Goal: Task Accomplishment & Management: Manage account settings

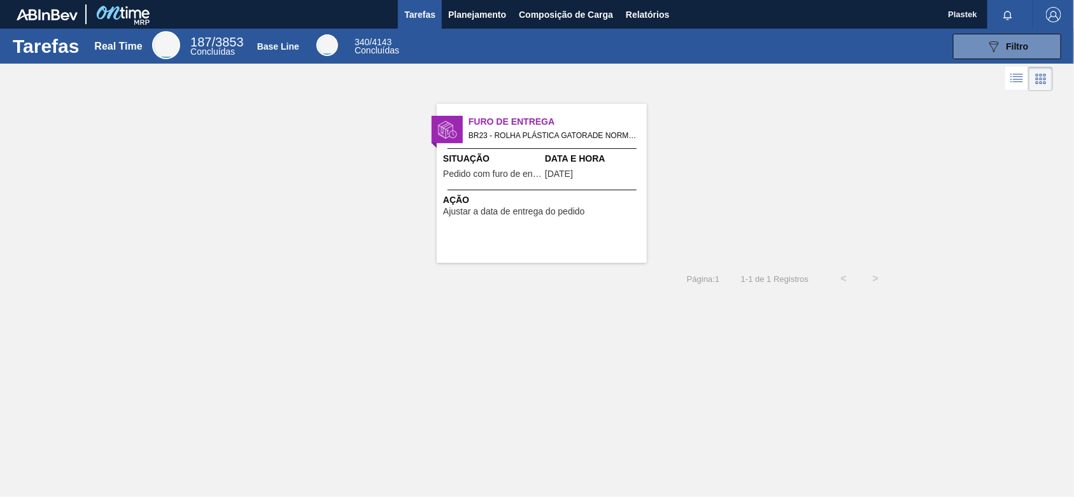
click at [1058, 14] on img "button" at bounding box center [1053, 14] width 15 height 15
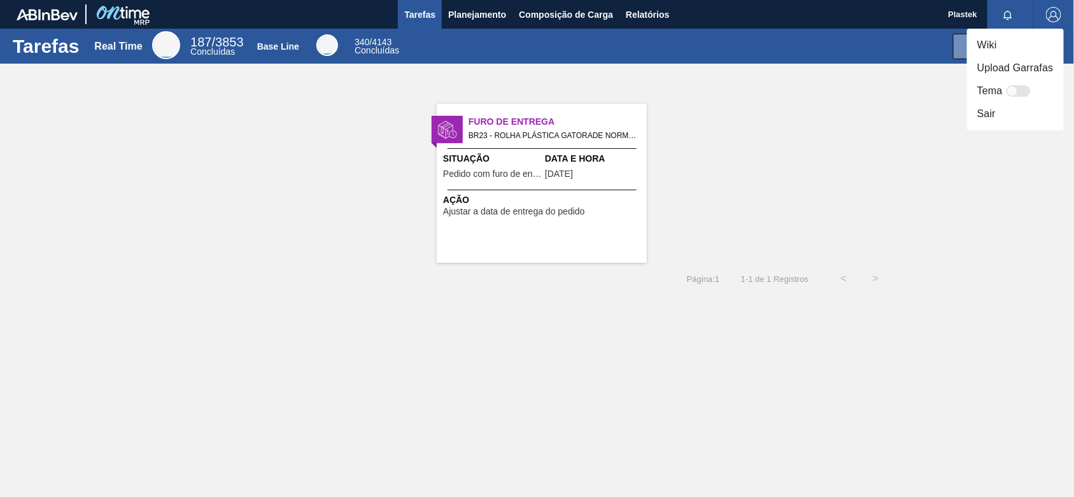
click at [991, 113] on li "Sair" at bounding box center [1015, 113] width 97 height 23
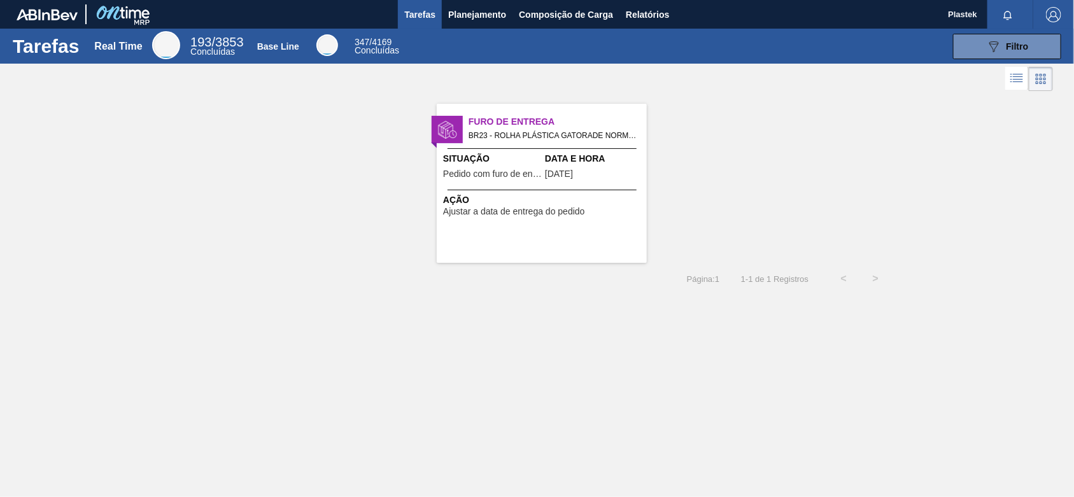
click at [1054, 17] on img "button" at bounding box center [1053, 14] width 15 height 15
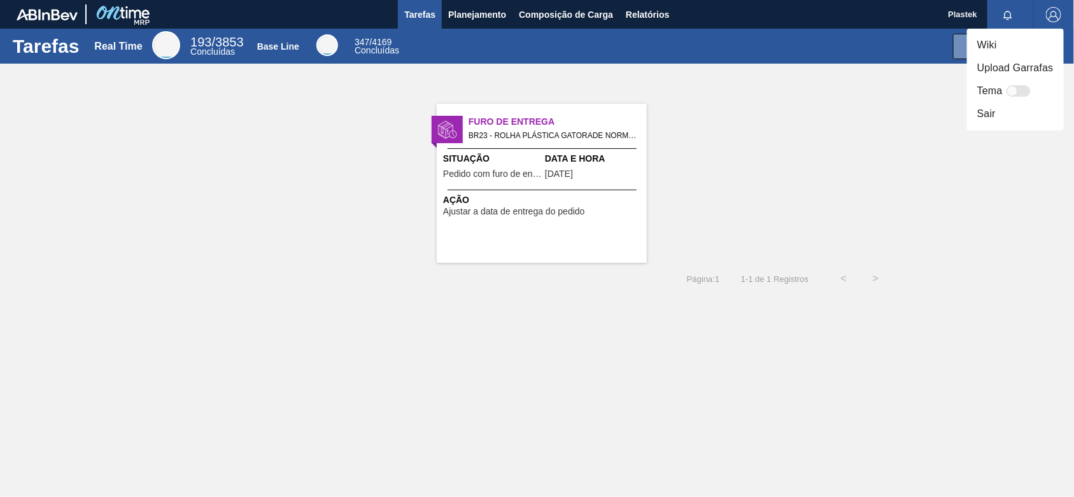
click at [987, 116] on li "Sair" at bounding box center [1015, 113] width 97 height 23
